Goal: Transaction & Acquisition: Purchase product/service

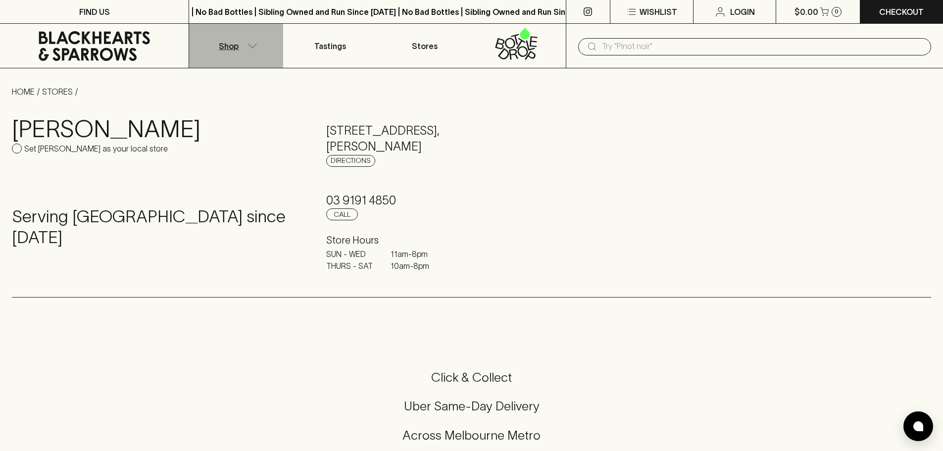
click at [252, 45] on icon "button" at bounding box center [253, 46] width 10 height 5
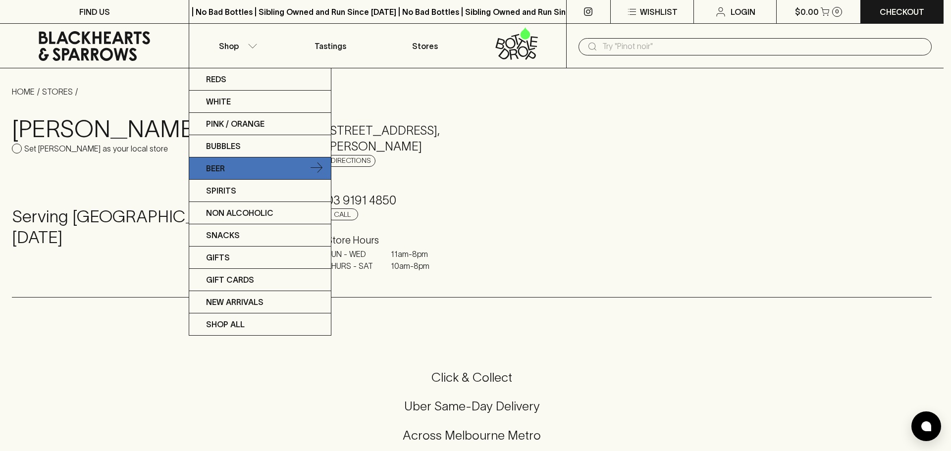
click at [231, 163] on link "Beer" at bounding box center [260, 168] width 142 height 22
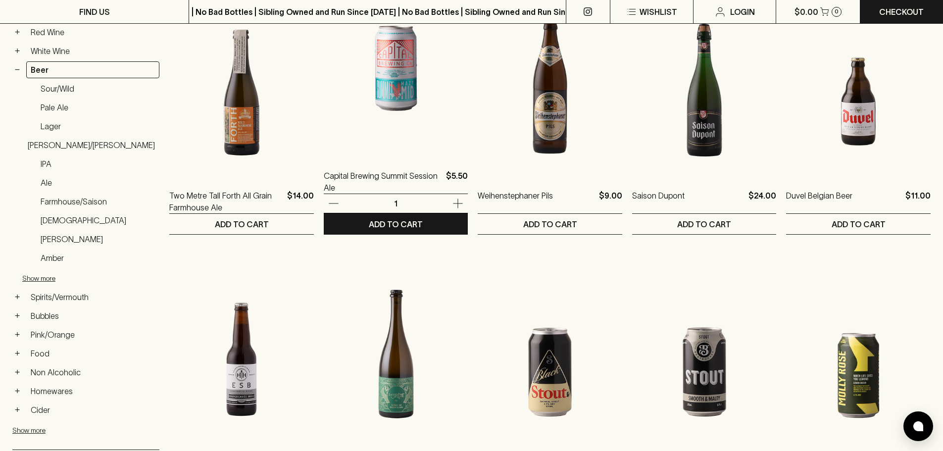
scroll to position [248, 0]
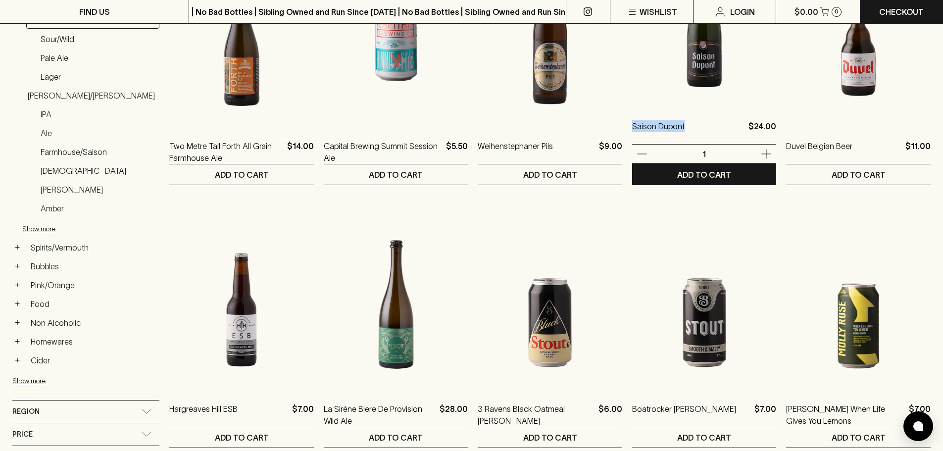
drag, startPoint x: 623, startPoint y: 147, endPoint x: 679, endPoint y: 131, distance: 58.0
click at [679, 131] on ol "Two Metre Tall Forth All Grain Farmhouse Ale $14.00 1 ADD TO CART Capital Brewi…" at bounding box center [550, 453] width 762 height 1042
copy p "Saison Dupont"
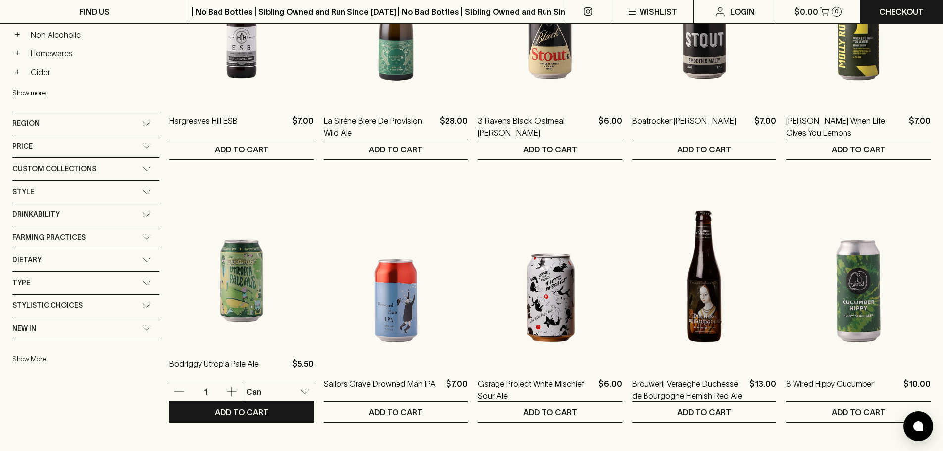
scroll to position [545, 0]
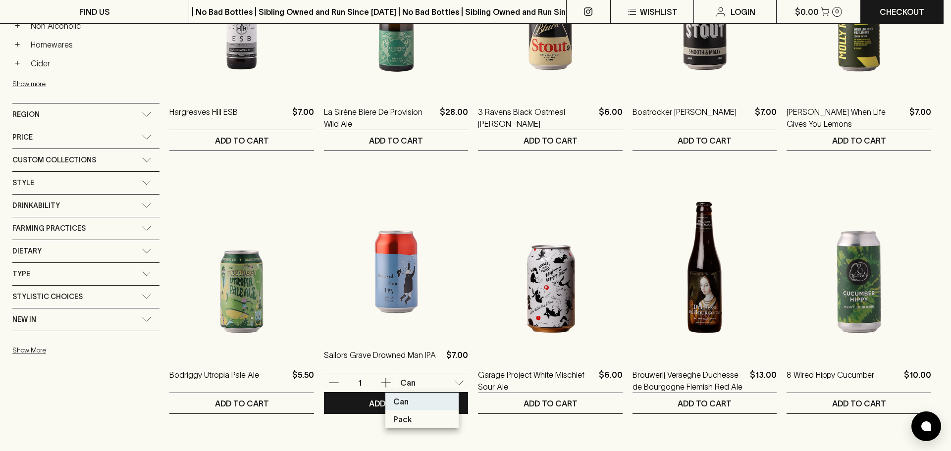
click at [396, 420] on p "Pack" at bounding box center [402, 420] width 19 height 12
type input "1"
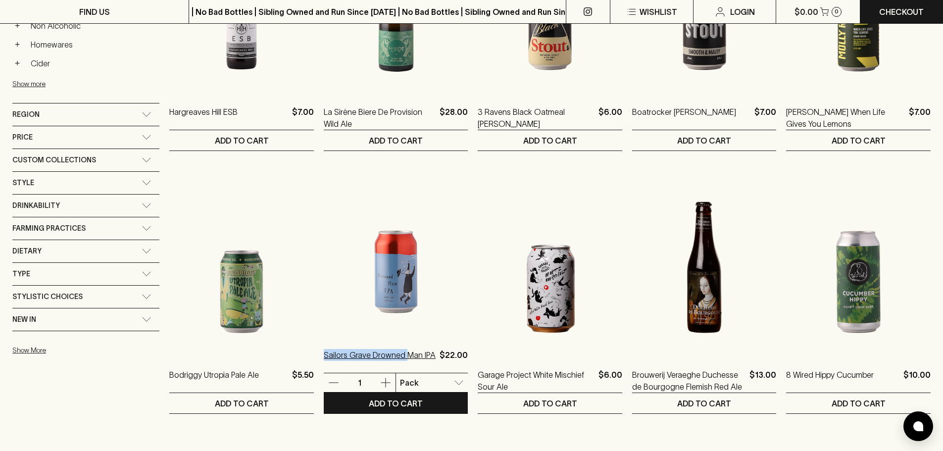
drag, startPoint x: 309, startPoint y: 375, endPoint x: 392, endPoint y: 356, distance: 85.4
click at [392, 356] on ol "Two Metre Tall Forth All Grain Farmhouse Ale $14.00 1 ADD TO CART Capital Brewi…" at bounding box center [550, 156] width 762 height 1042
copy p "Sailors Grave Drowned"
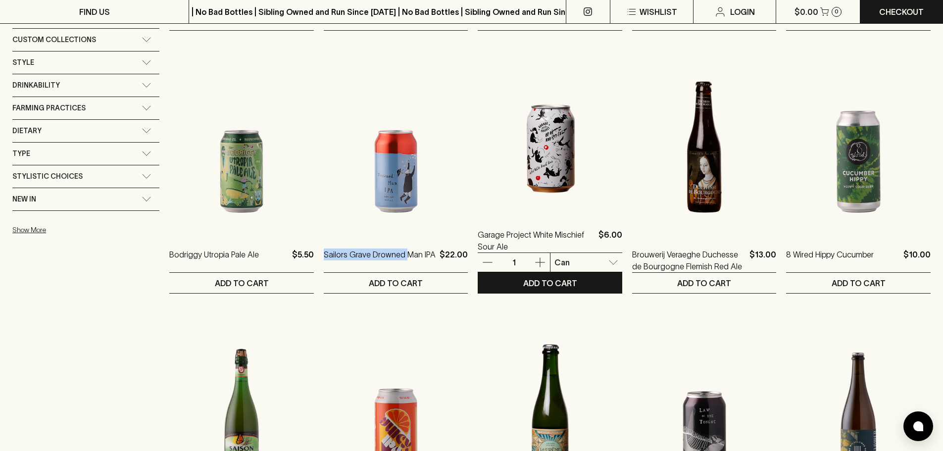
scroll to position [693, 0]
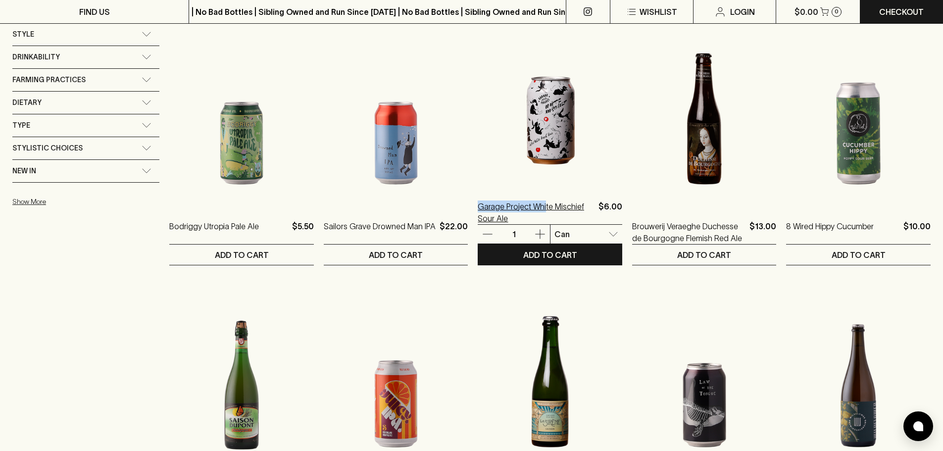
drag, startPoint x: 466, startPoint y: 228, endPoint x: 534, endPoint y: 203, distance: 73.3
click at [534, 203] on ol "Two Metre Tall Forth All Grain Farmhouse Ale $14.00 1 ADD TO CART Capital Brewi…" at bounding box center [550, 7] width 762 height 1042
copy p "Garage Project Whi"
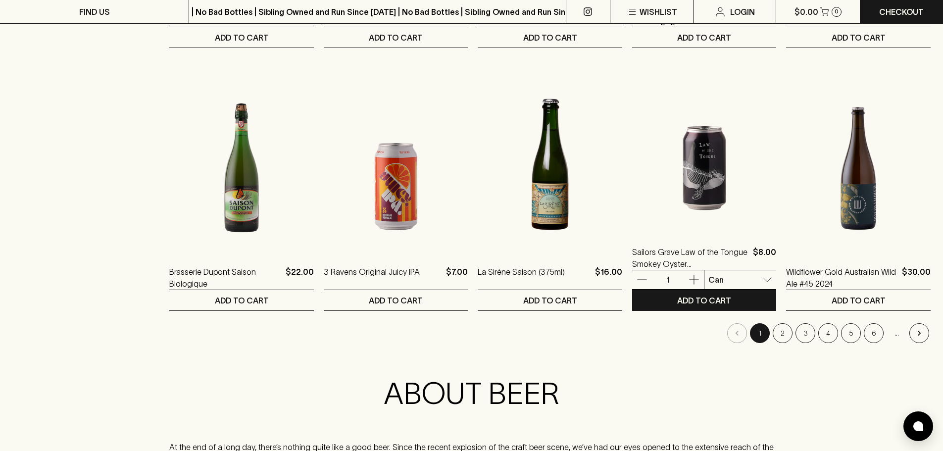
scroll to position [941, 0]
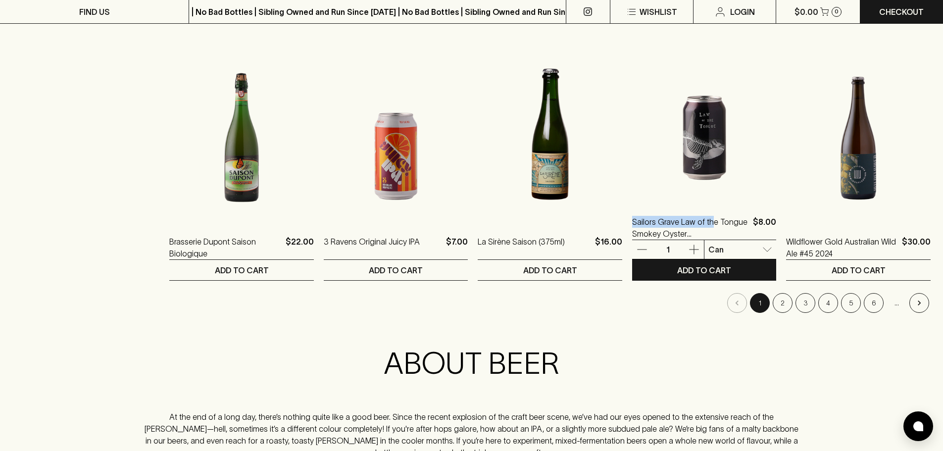
drag, startPoint x: 624, startPoint y: 240, endPoint x: 705, endPoint y: 212, distance: 85.8
copy p "Sailors Grave Law of th"
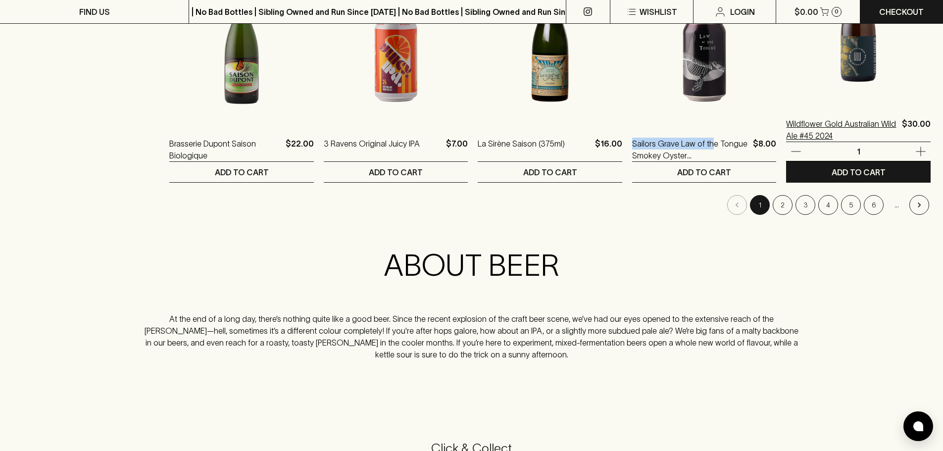
scroll to position [1040, 0]
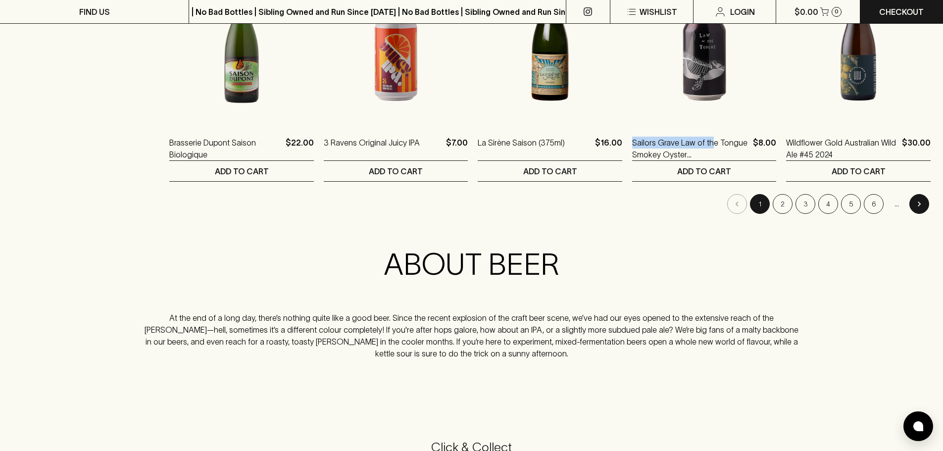
click at [918, 207] on icon "Go to next page" at bounding box center [920, 204] width 10 height 10
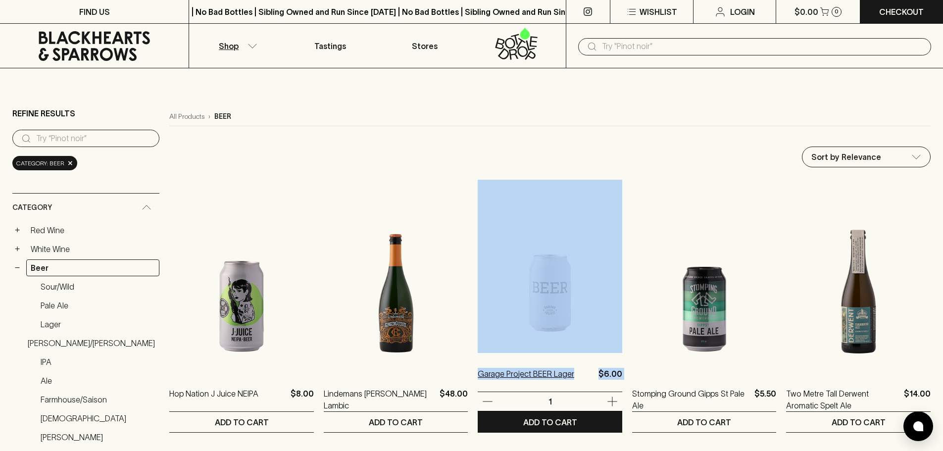
drag, startPoint x: 462, startPoint y: 392, endPoint x: 480, endPoint y: 392, distance: 17.8
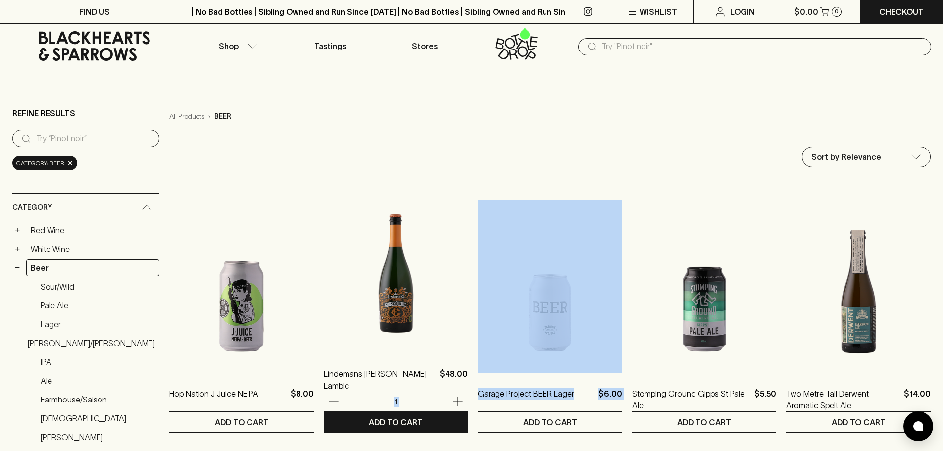
click at [447, 327] on img at bounding box center [396, 266] width 145 height 173
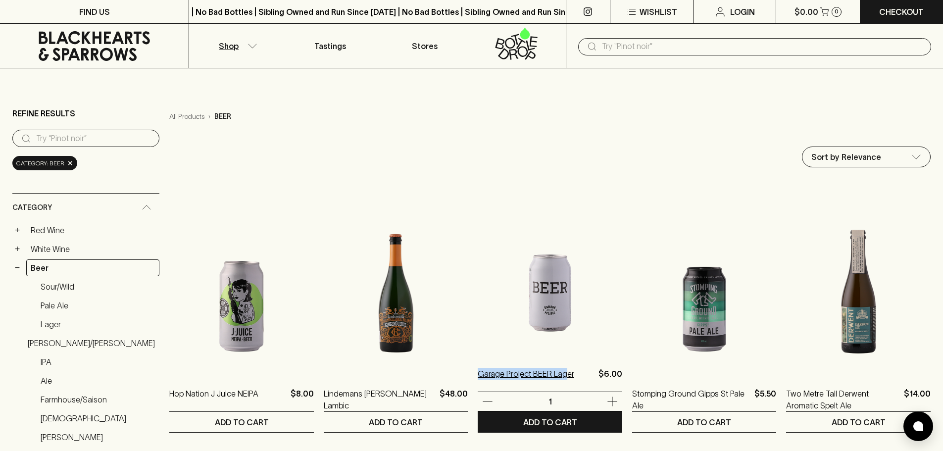
drag, startPoint x: 465, startPoint y: 393, endPoint x: 556, endPoint y: 374, distance: 93.4
copy p "Garage Project BEER Lag"
click at [560, 343] on img at bounding box center [550, 266] width 145 height 173
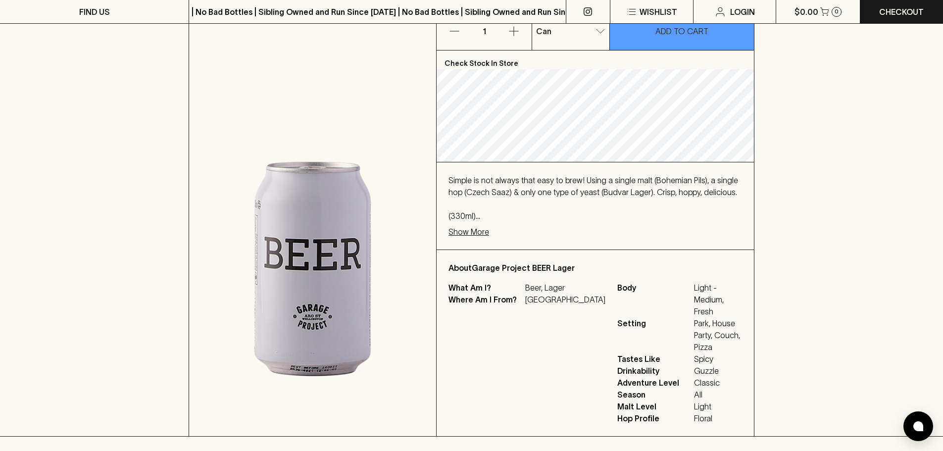
scroll to position [149, 0]
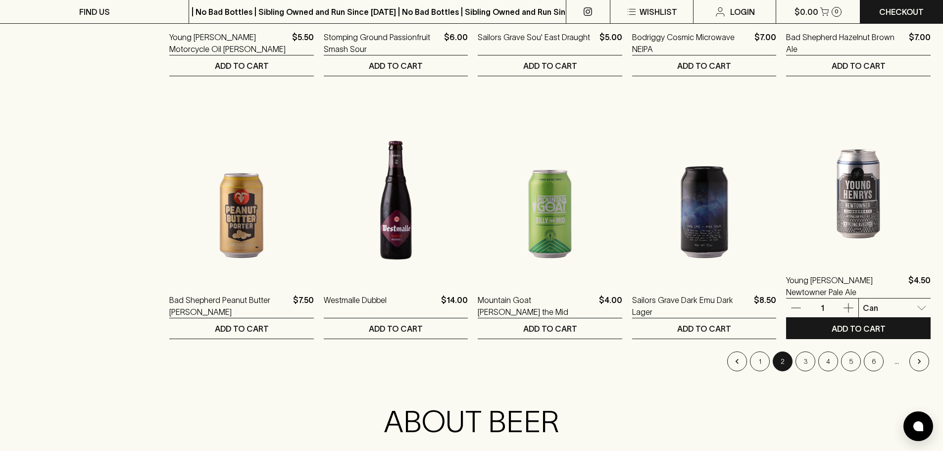
scroll to position [891, 0]
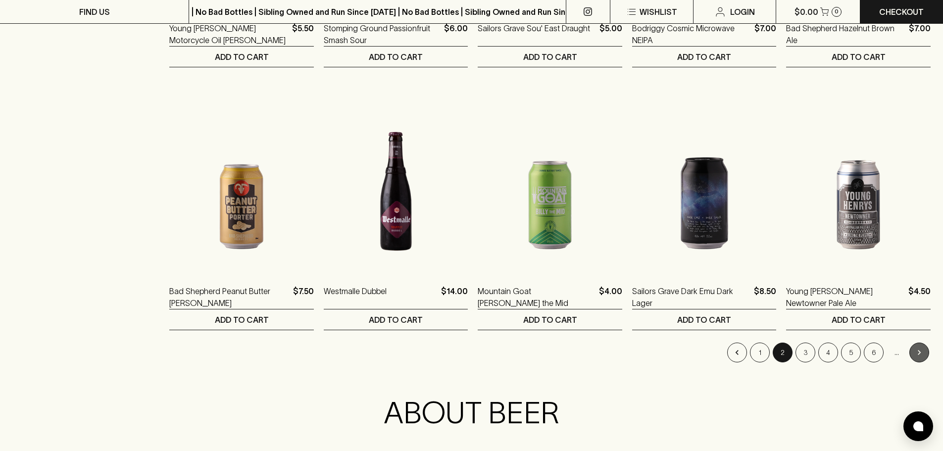
click at [921, 354] on icon "Go to next page" at bounding box center [920, 353] width 10 height 10
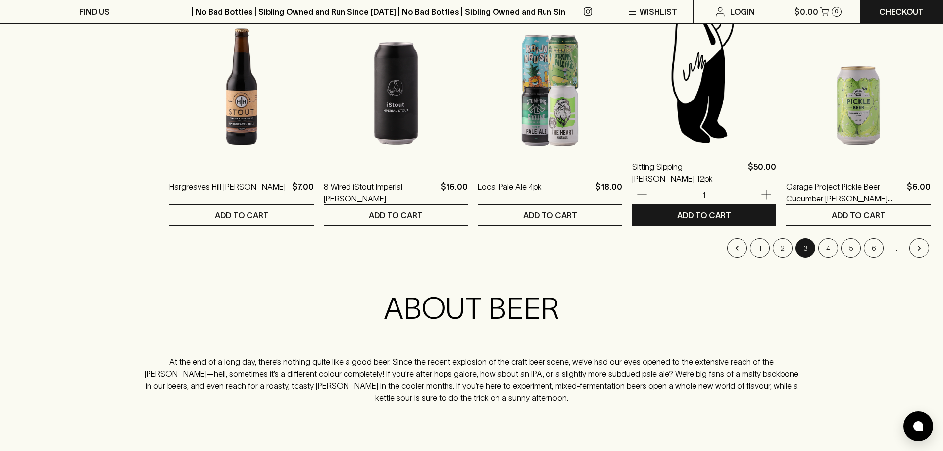
scroll to position [1000, 0]
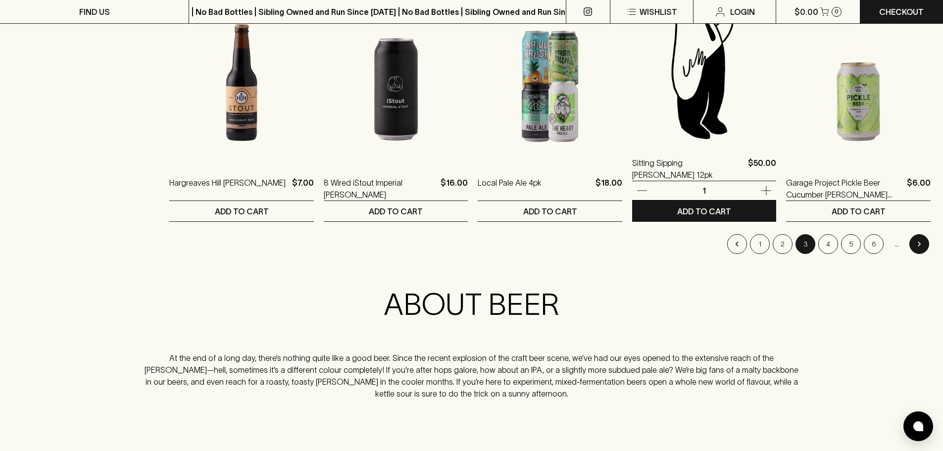
click at [920, 244] on icon "Go to next page" at bounding box center [920, 244] width 10 height 10
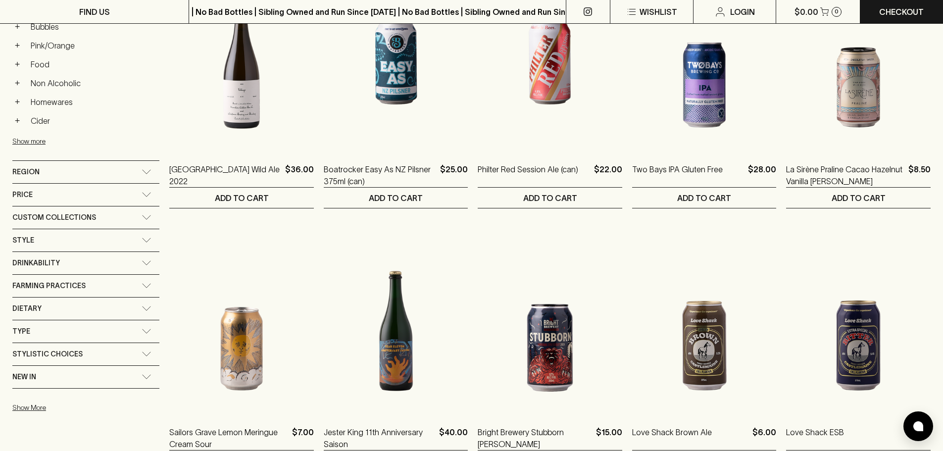
scroll to position [495, 0]
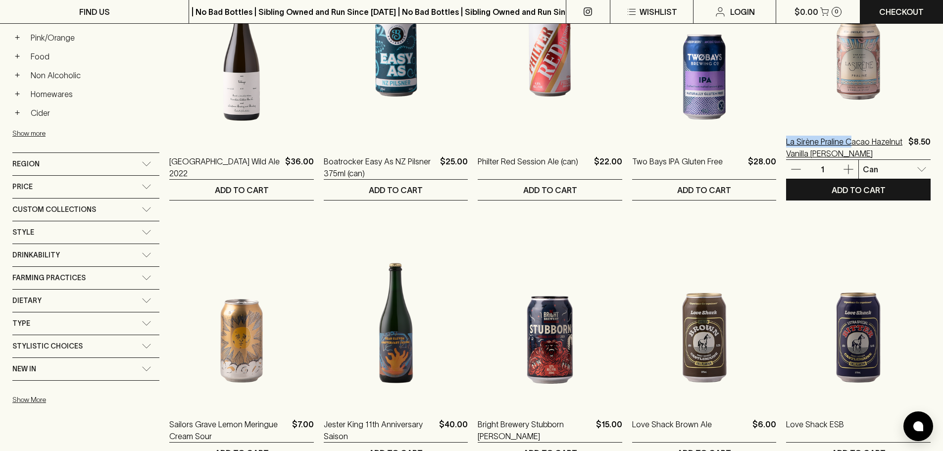
drag, startPoint x: 781, startPoint y: 162, endPoint x: 847, endPoint y: 140, distance: 70.6
click at [847, 140] on ol "One Drop Diagonal Experimental Sour 440ml $16.00 1 ADD TO CART Boatrocker Mix 6…" at bounding box center [550, 206] width 762 height 1042
copy p "La Sirène Praline C"
